Goal: Information Seeking & Learning: Learn about a topic

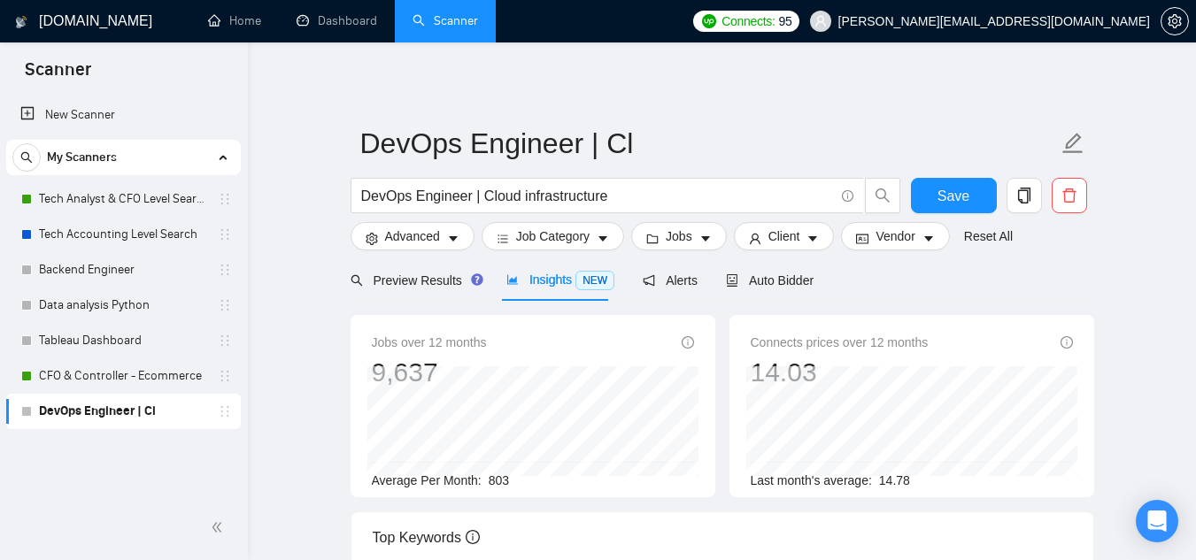
click at [501, 196] on input "DevOps Engineer | Cloud infrastructure" at bounding box center [597, 196] width 473 height 22
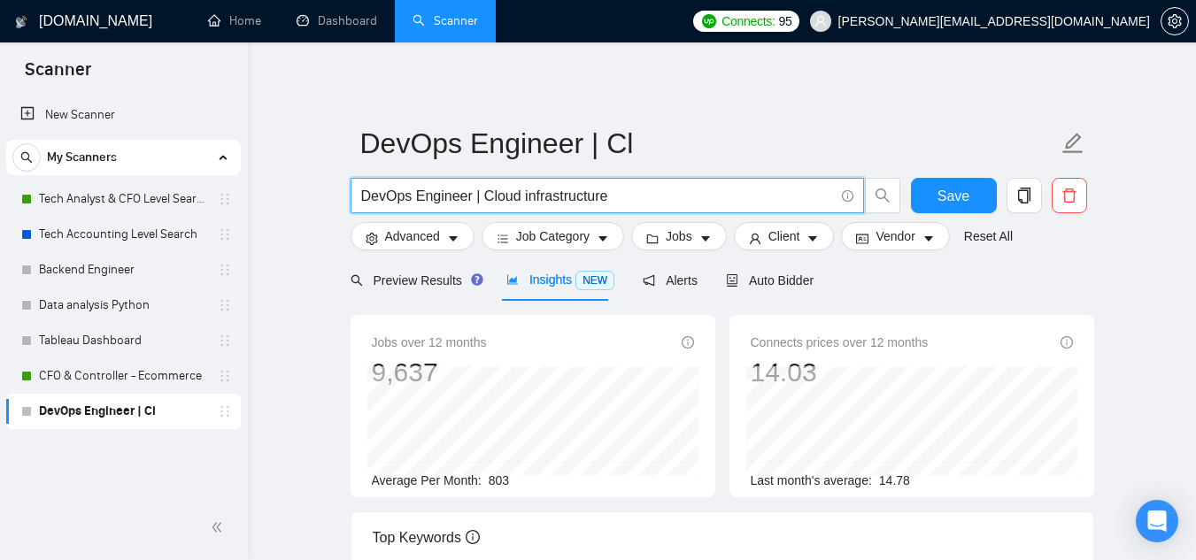
click at [501, 196] on input "DevOps Engineer | Cloud infrastructure" at bounding box center [597, 196] width 473 height 22
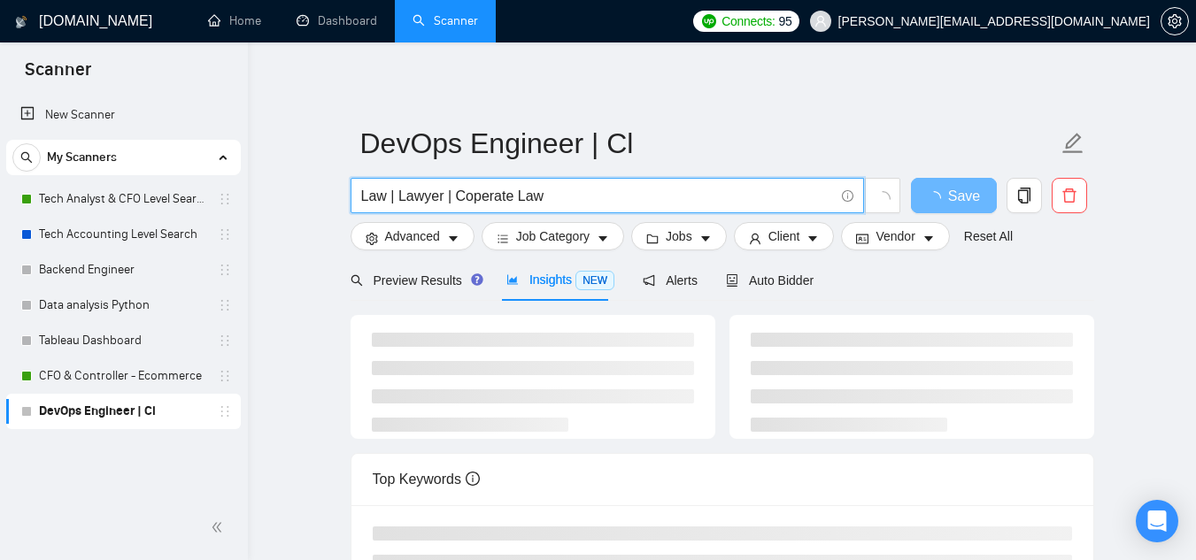
click at [482, 200] on input "Law | Lawyer | Coperate Law" at bounding box center [597, 196] width 473 height 22
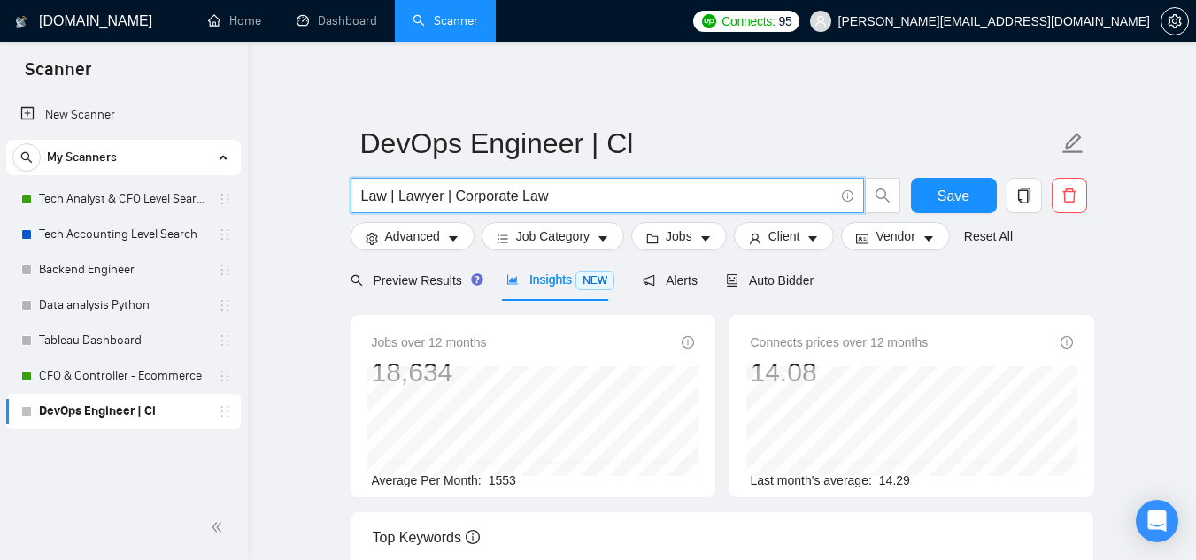
click at [566, 201] on input "Law | Lawyer | Corporate Law" at bounding box center [597, 196] width 473 height 22
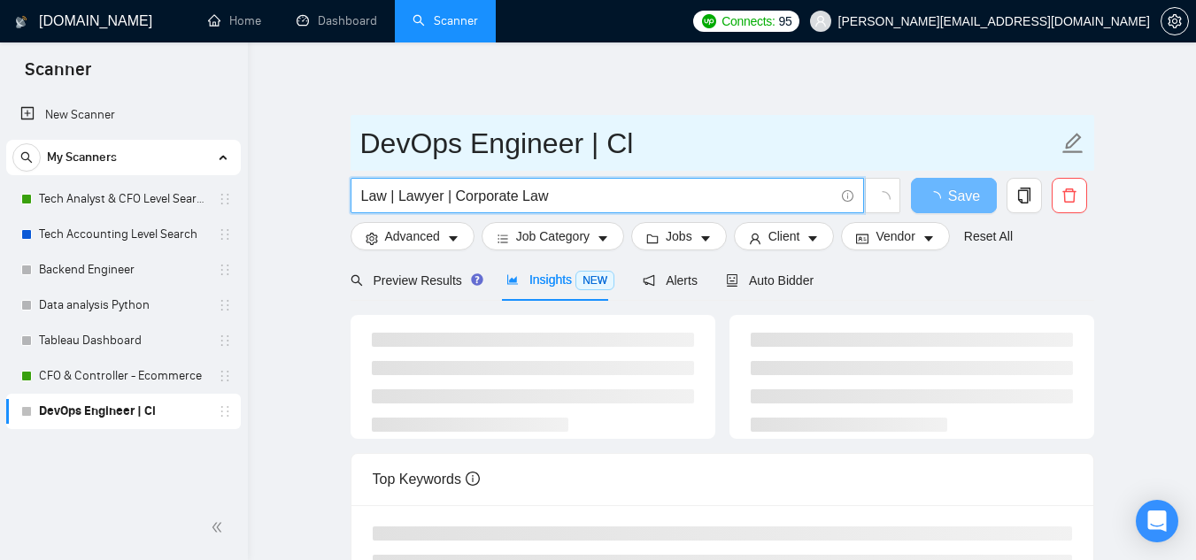
type input "Law | Lawyer | Corporate Law"
click at [568, 141] on input "DevOps Engineer | Cl" at bounding box center [708, 143] width 697 height 44
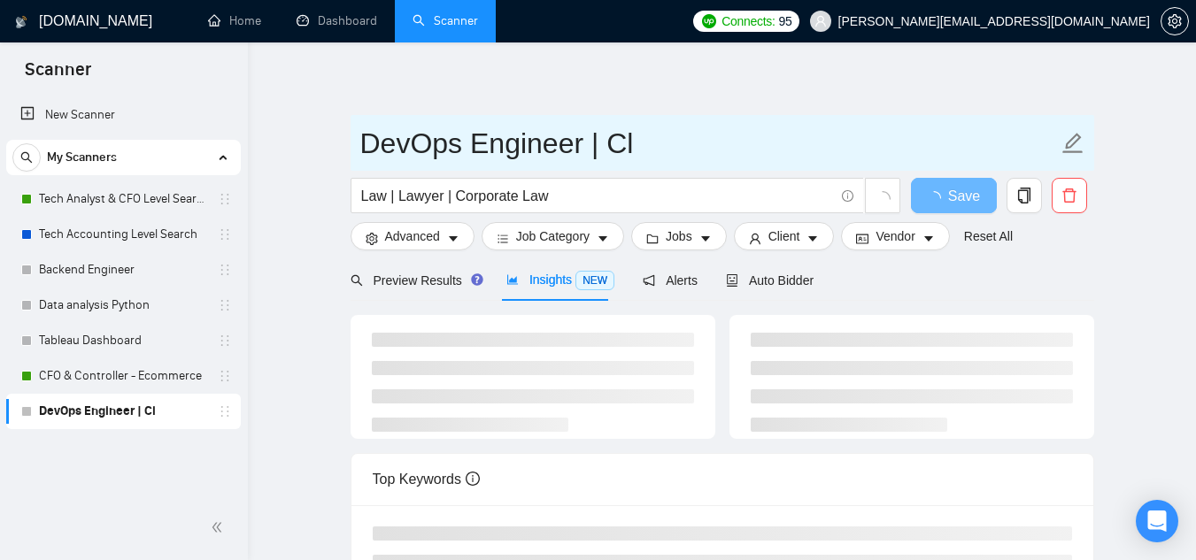
click at [568, 141] on input "DevOps Engineer | Cl" at bounding box center [708, 143] width 697 height 44
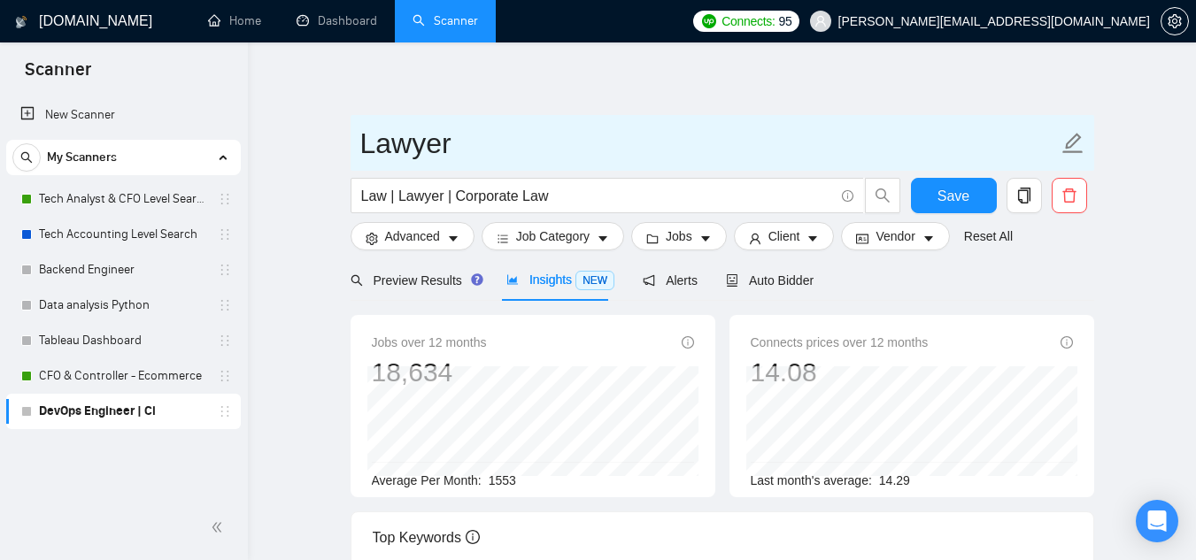
click at [365, 146] on input "Lawyer" at bounding box center [708, 143] width 697 height 44
type input "Daanish - Lawyer"
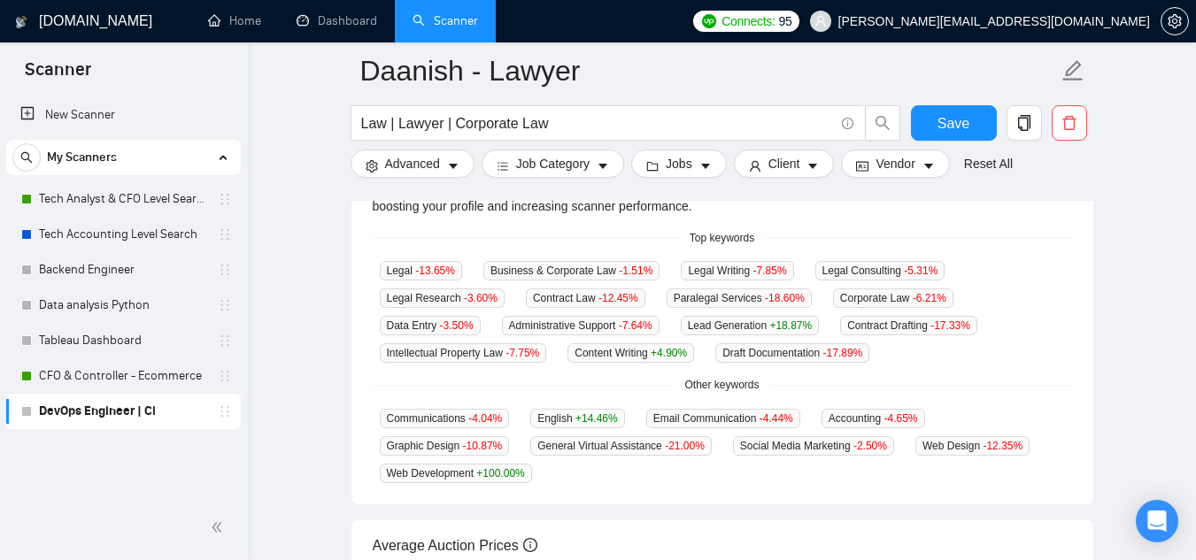
scroll to position [433, 0]
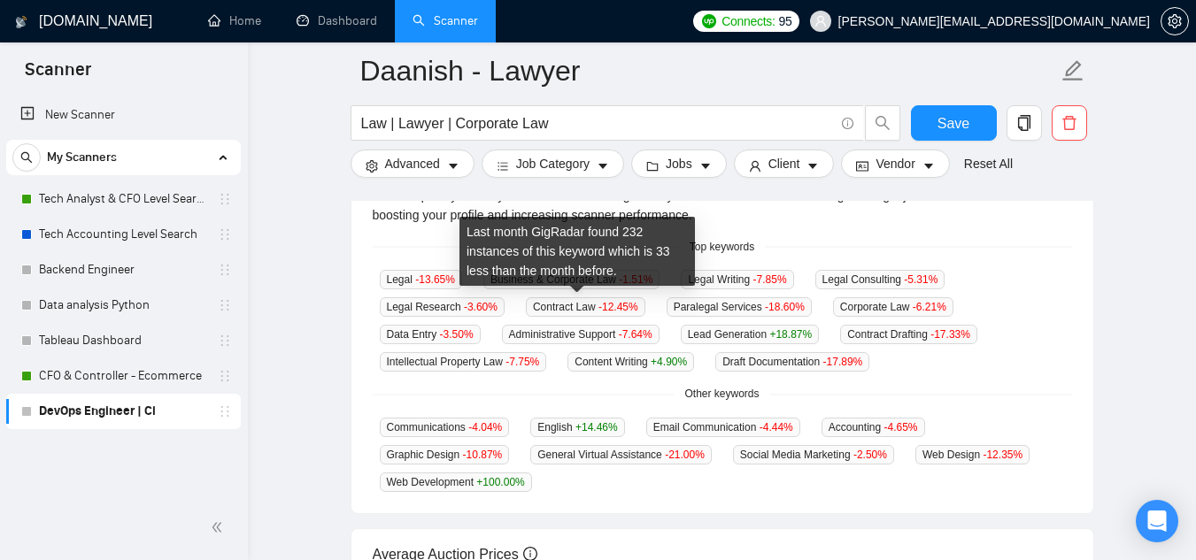
click at [405, 250] on div "Top keywords" at bounding box center [722, 247] width 699 height 17
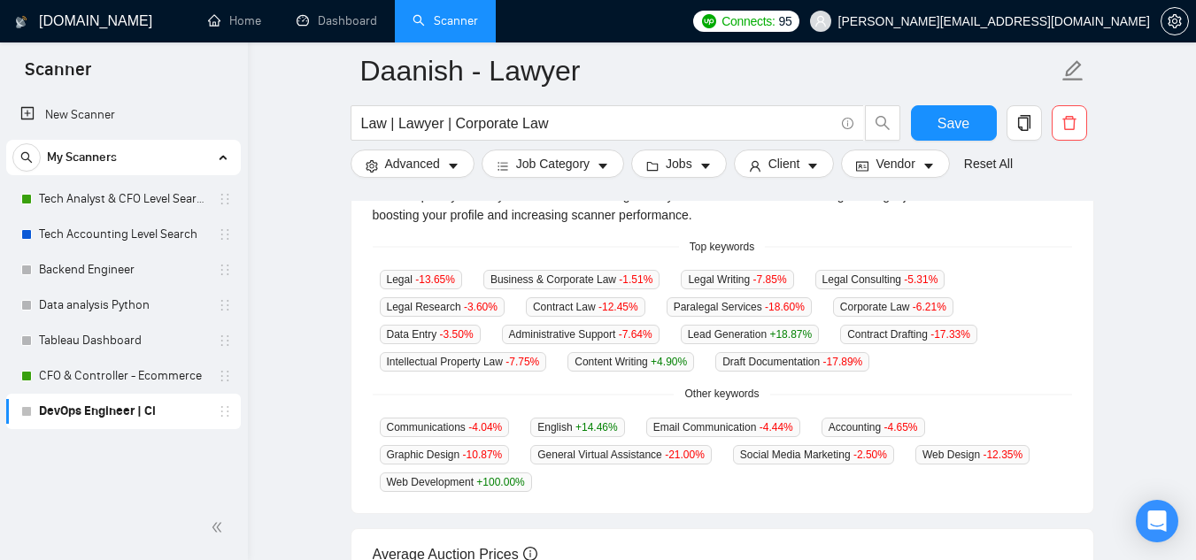
click at [1142, 264] on main "Daanish - Lawyer Law | Lawyer | Corporate Law Save Advanced Job Category Jobs C…" at bounding box center [721, 248] width 891 height 1221
click at [1059, 130] on span "delete" at bounding box center [1069, 123] width 34 height 16
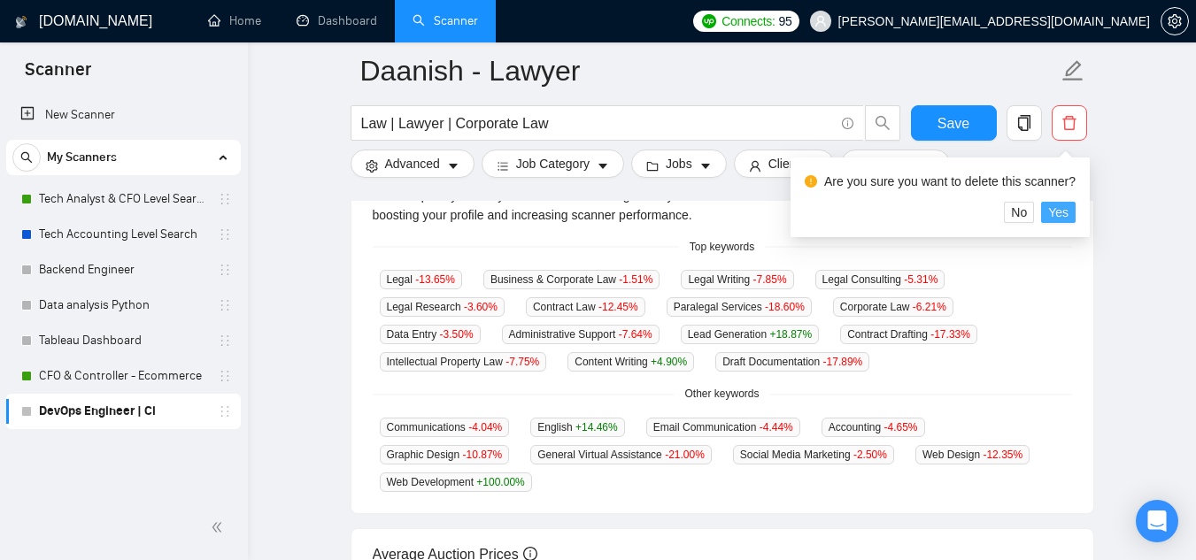
click at [1052, 212] on span "Yes" at bounding box center [1058, 212] width 20 height 19
